Goal: Task Accomplishment & Management: Manage account settings

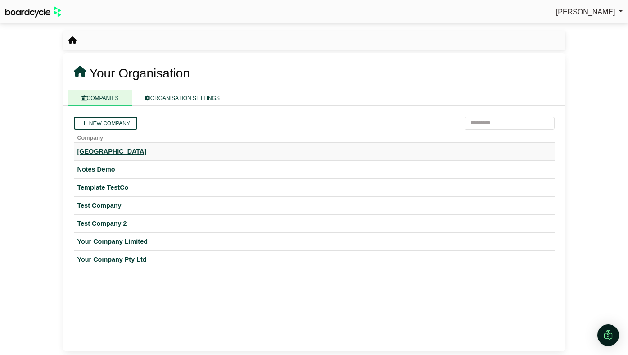
click at [135, 149] on div "[GEOGRAPHIC_DATA]" at bounding box center [314, 151] width 474 height 10
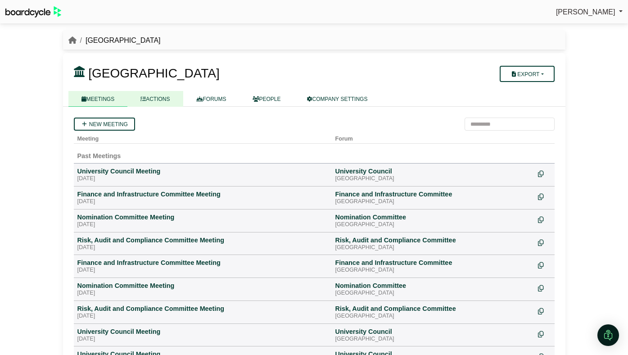
click at [163, 99] on link "ACTIONS" at bounding box center [154, 99] width 55 height 16
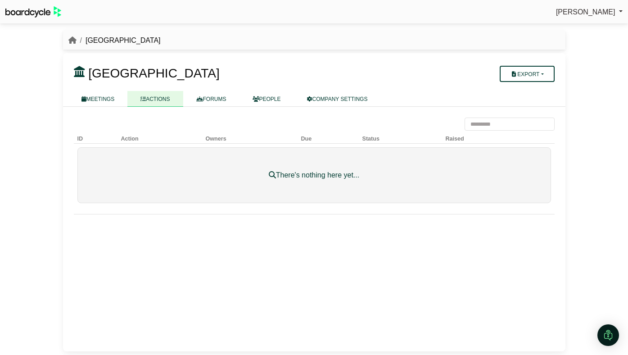
click at [66, 39] on div "[GEOGRAPHIC_DATA]" at bounding box center [314, 41] width 502 height 12
click at [72, 44] on link "breadcrumb" at bounding box center [72, 40] width 8 height 8
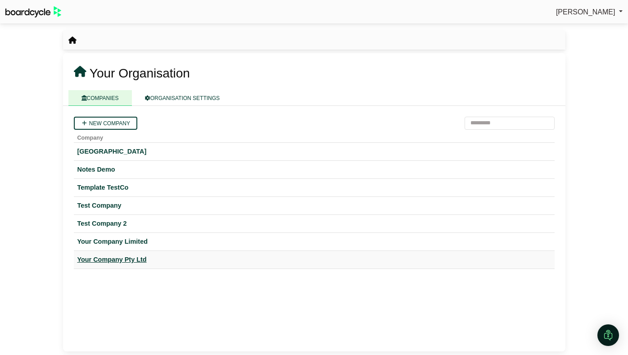
click at [121, 255] on div "Your Company Pty Ltd" at bounding box center [314, 259] width 474 height 10
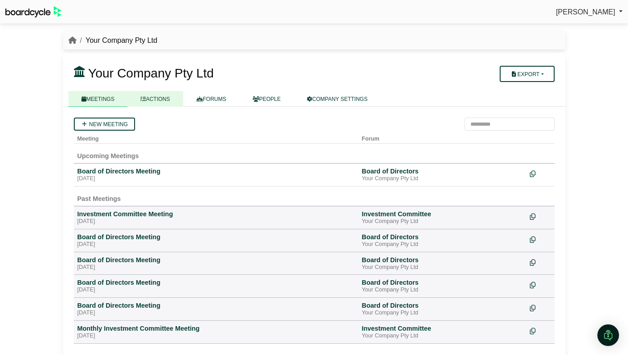
click at [152, 98] on link "ACTIONS" at bounding box center [154, 99] width 55 height 16
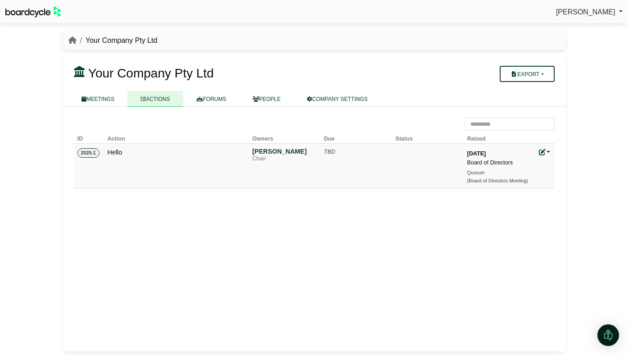
click at [542, 151] on icon at bounding box center [542, 152] width 6 height 6
click at [549, 163] on icon at bounding box center [549, 166] width 6 height 6
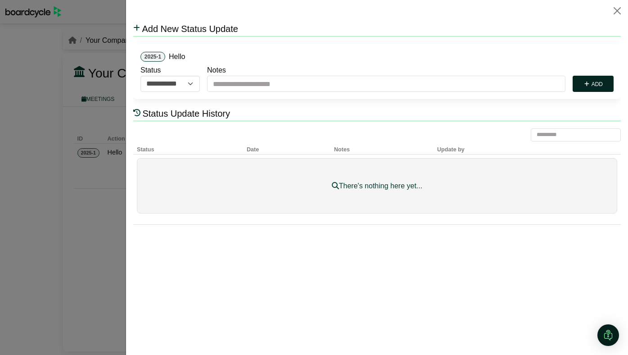
click at [590, 81] on icon "submit" at bounding box center [586, 83] width 7 height 5
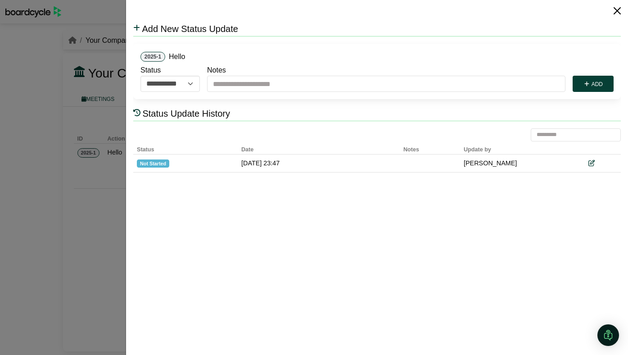
click at [615, 11] on button "Close" at bounding box center [617, 11] width 14 height 14
